Goal: Task Accomplishment & Management: Complete application form

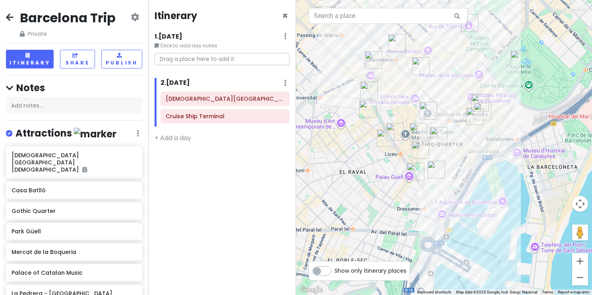
scroll to position [481, 0]
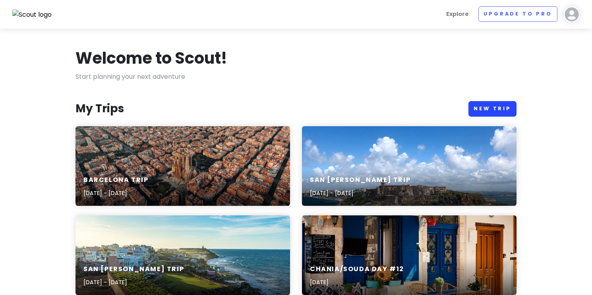
click at [500, 109] on link "New Trip" at bounding box center [493, 109] width 48 height 16
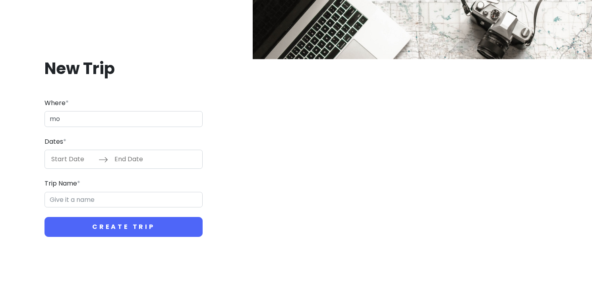
type input "m"
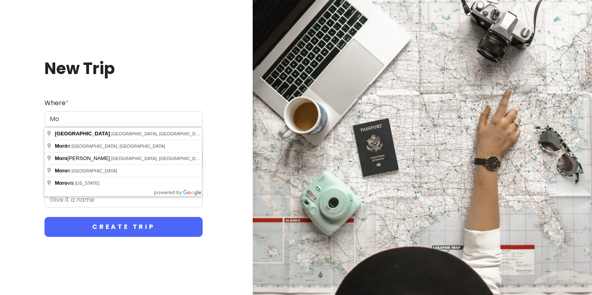
type input "M"
type input "[GEOGRAPHIC_DATA], [GEOGRAPHIC_DATA]"
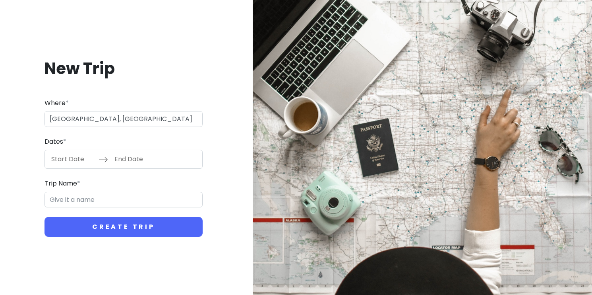
type input "Tangier Trip"
click at [71, 162] on input "Start Date" at bounding box center [73, 159] width 52 height 18
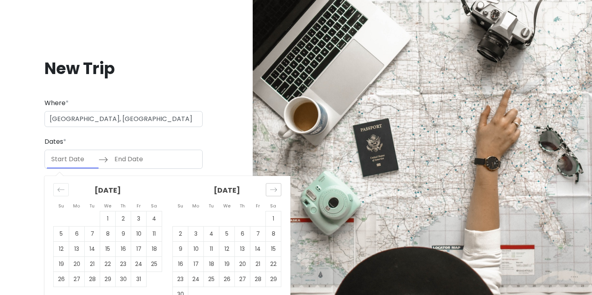
click at [271, 190] on icon "Move forward to switch to the next month." at bounding box center [274, 190] width 8 height 8
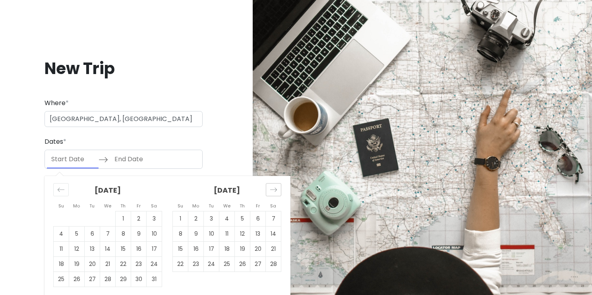
click at [271, 190] on icon "Move forward to switch to the next month." at bounding box center [274, 190] width 8 height 8
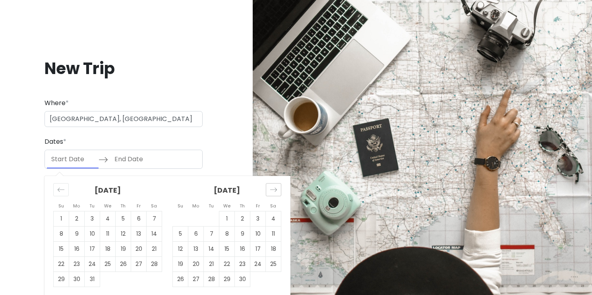
click at [271, 190] on icon "Move forward to switch to the next month." at bounding box center [274, 190] width 8 height 8
click at [225, 218] on td "3" at bounding box center [227, 218] width 16 height 15
type input "[DATE]"
click at [228, 220] on td "3" at bounding box center [227, 218] width 16 height 15
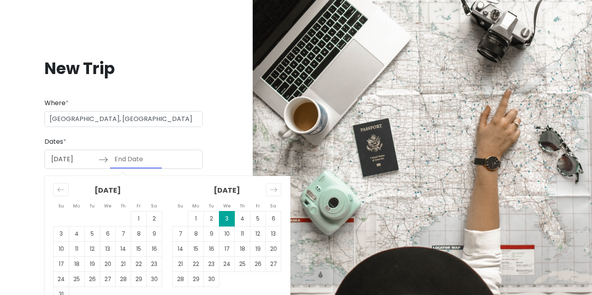
type input "[DATE]"
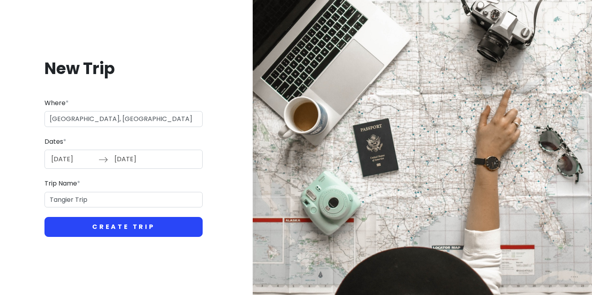
click at [118, 221] on button "Create Trip" at bounding box center [124, 227] width 158 height 20
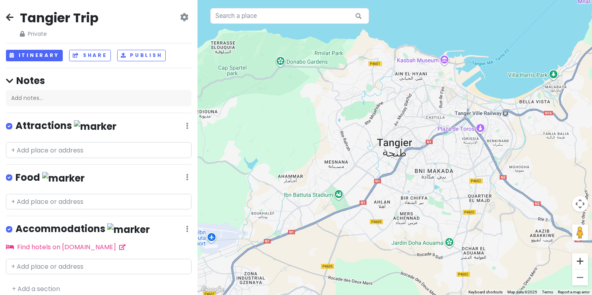
click at [579, 260] on button "Zoom in" at bounding box center [580, 261] width 16 height 16
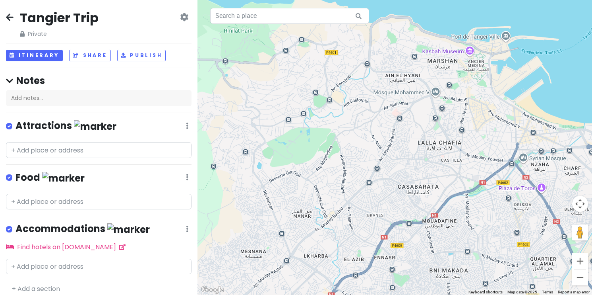
drag, startPoint x: 476, startPoint y: 160, endPoint x: 448, endPoint y: 237, distance: 81.9
click at [448, 237] on div at bounding box center [395, 147] width 395 height 295
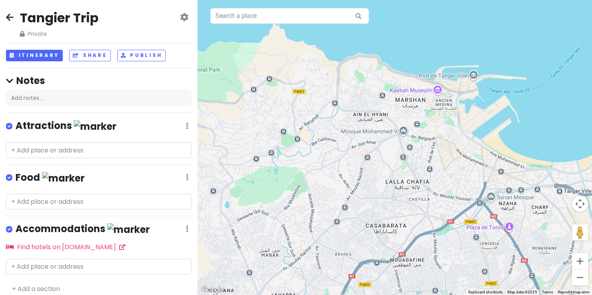
drag, startPoint x: 486, startPoint y: 149, endPoint x: 463, endPoint y: 175, distance: 34.4
click at [463, 175] on div at bounding box center [395, 147] width 395 height 295
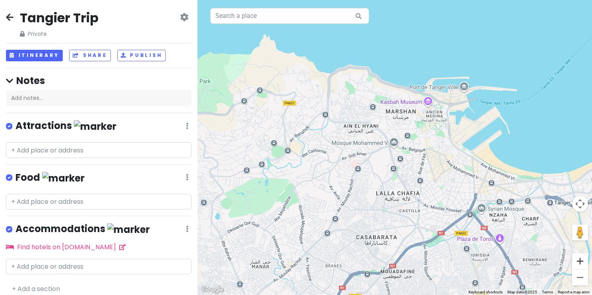
click at [585, 260] on button "Zoom in" at bounding box center [580, 261] width 16 height 16
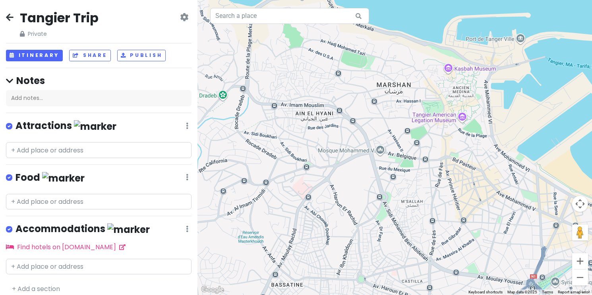
drag, startPoint x: 525, startPoint y: 192, endPoint x: 483, endPoint y: 211, distance: 45.7
click at [483, 211] on div at bounding box center [395, 147] width 395 height 295
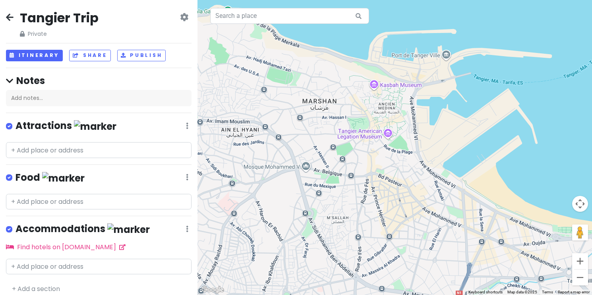
drag, startPoint x: 510, startPoint y: 179, endPoint x: 471, endPoint y: 180, distance: 39.8
click at [471, 180] on div at bounding box center [395, 147] width 395 height 295
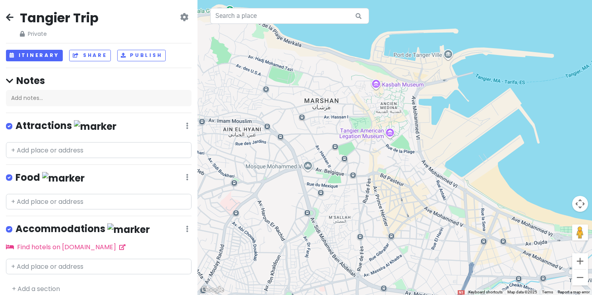
click at [10, 17] on icon at bounding box center [10, 17] width 8 height 6
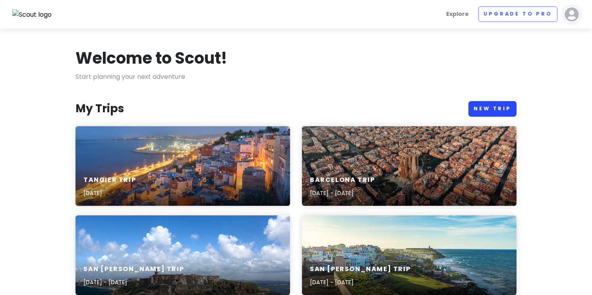
click at [487, 106] on link "New Trip" at bounding box center [493, 109] width 48 height 16
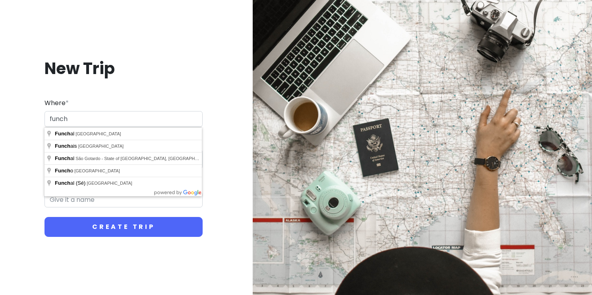
type input "[GEOGRAPHIC_DATA], [GEOGRAPHIC_DATA]"
type input "Funchal Trip"
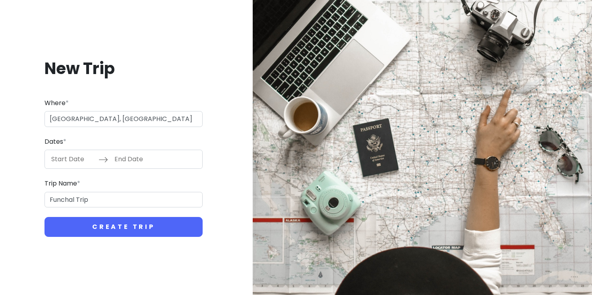
click at [68, 158] on input "Start Date" at bounding box center [73, 159] width 52 height 18
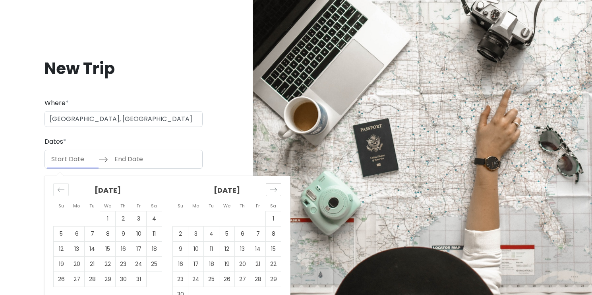
click at [275, 189] on icon "Move forward to switch to the next month." at bounding box center [273, 190] width 7 height 4
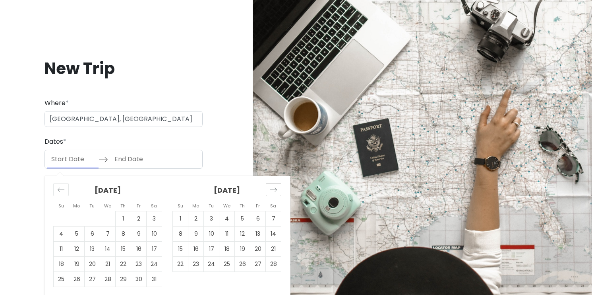
click at [275, 189] on icon "Move forward to switch to the next month." at bounding box center [273, 190] width 7 height 4
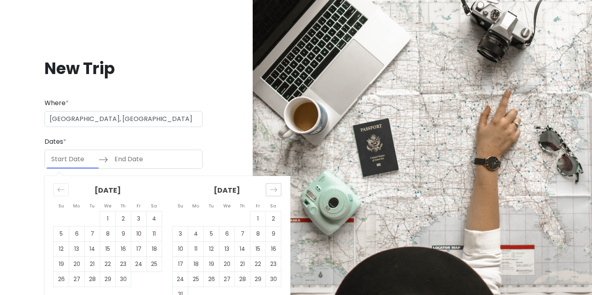
click at [275, 189] on icon "Move forward to switch to the next month." at bounding box center [273, 190] width 7 height 4
click at [258, 220] on td "5" at bounding box center [258, 218] width 16 height 15
type input "[DATE]"
click at [277, 221] on td "6" at bounding box center [274, 218] width 16 height 15
type input "[DATE]"
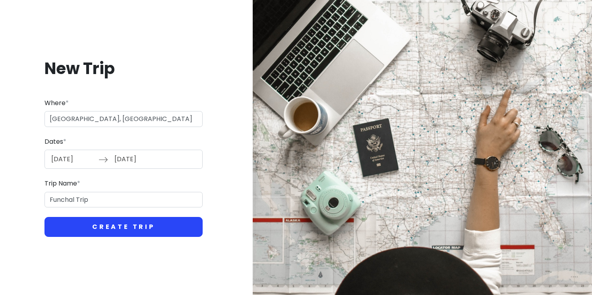
click at [132, 229] on button "Create Trip" at bounding box center [124, 227] width 158 height 20
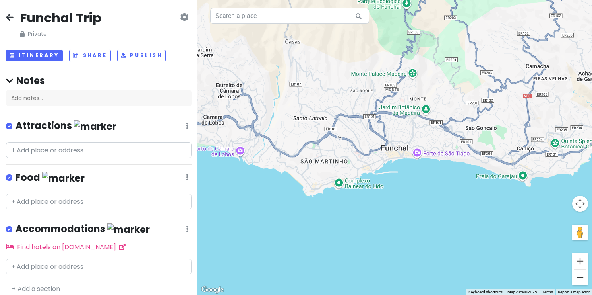
click at [579, 281] on button "Zoom out" at bounding box center [580, 277] width 16 height 16
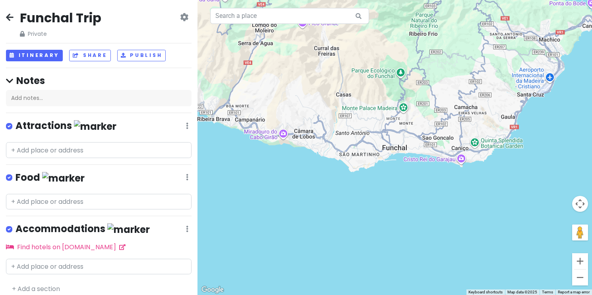
click at [579, 281] on button "Zoom out" at bounding box center [580, 277] width 16 height 16
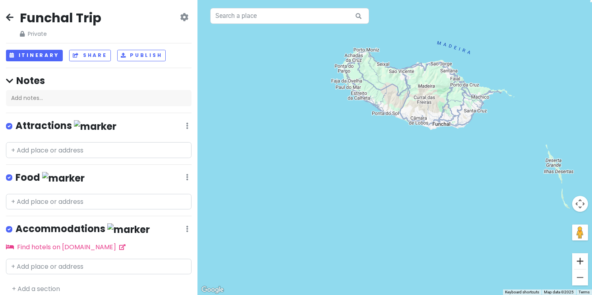
click at [581, 261] on button "Zoom in" at bounding box center [580, 261] width 16 height 16
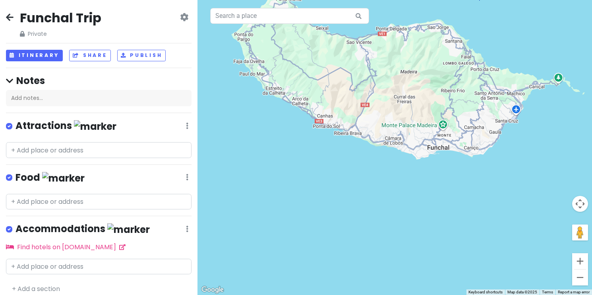
drag, startPoint x: 494, startPoint y: 181, endPoint x: 467, endPoint y: 215, distance: 42.7
click at [467, 215] on div at bounding box center [395, 147] width 395 height 295
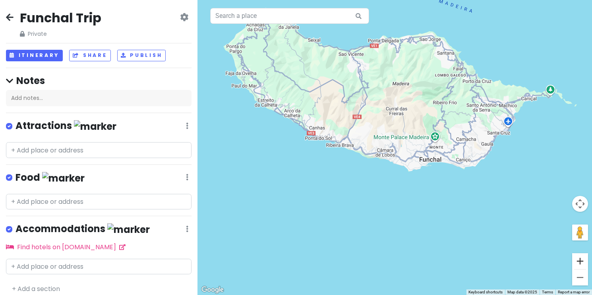
click at [578, 262] on button "Zoom in" at bounding box center [580, 261] width 16 height 16
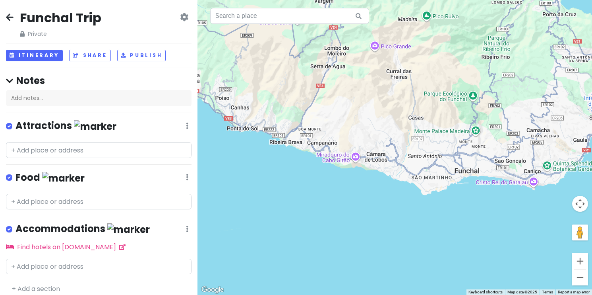
click at [578, 262] on button "Zoom in" at bounding box center [580, 261] width 16 height 16
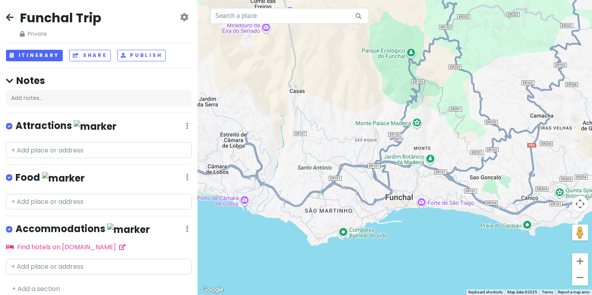
drag, startPoint x: 467, startPoint y: 254, endPoint x: 324, endPoint y: 256, distance: 142.3
click at [324, 256] on div at bounding box center [395, 147] width 395 height 295
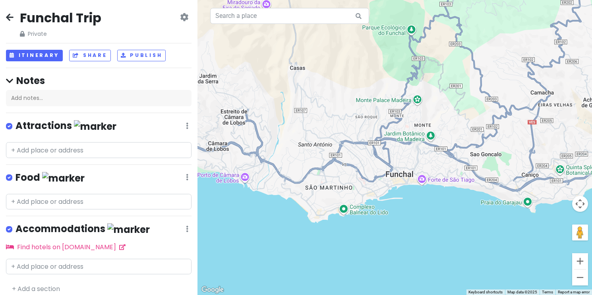
drag, startPoint x: 393, startPoint y: 244, endPoint x: 424, endPoint y: 222, distance: 38.5
click at [425, 222] on div at bounding box center [395, 147] width 395 height 295
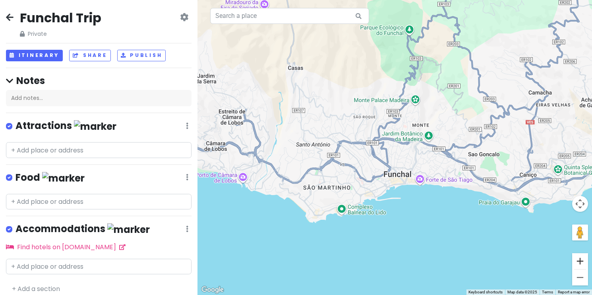
click at [581, 258] on button "Zoom in" at bounding box center [580, 261] width 16 height 16
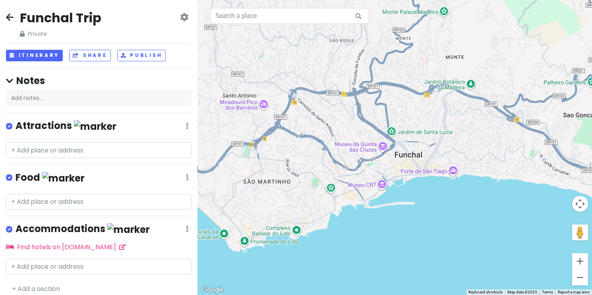
drag, startPoint x: 469, startPoint y: 240, endPoint x: 479, endPoint y: 190, distance: 51.8
click at [479, 190] on div at bounding box center [395, 147] width 395 height 295
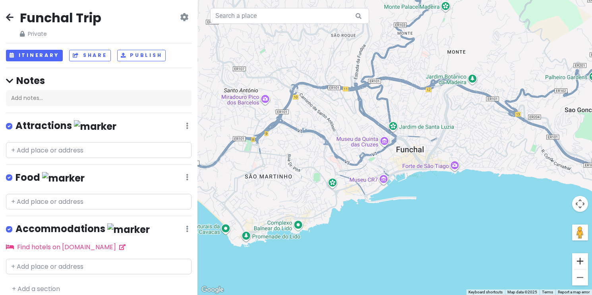
click at [581, 262] on button "Zoom in" at bounding box center [580, 261] width 16 height 16
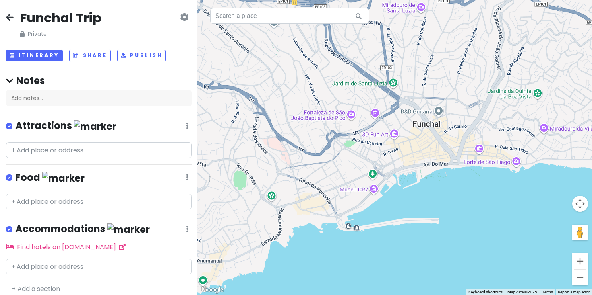
drag, startPoint x: 467, startPoint y: 247, endPoint x: 471, endPoint y: 211, distance: 36.8
click at [471, 211] on div at bounding box center [395, 147] width 395 height 295
